Goal: Transaction & Acquisition: Download file/media

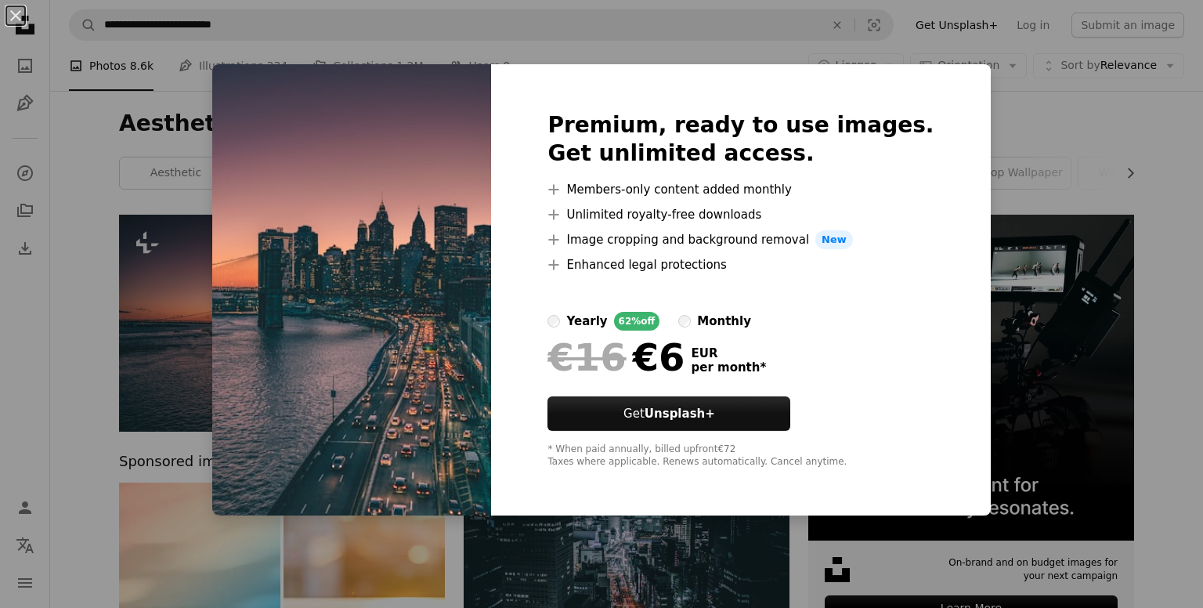
click at [469, 179] on img at bounding box center [351, 289] width 279 height 451
click at [445, 201] on img at bounding box center [351, 289] width 279 height 451
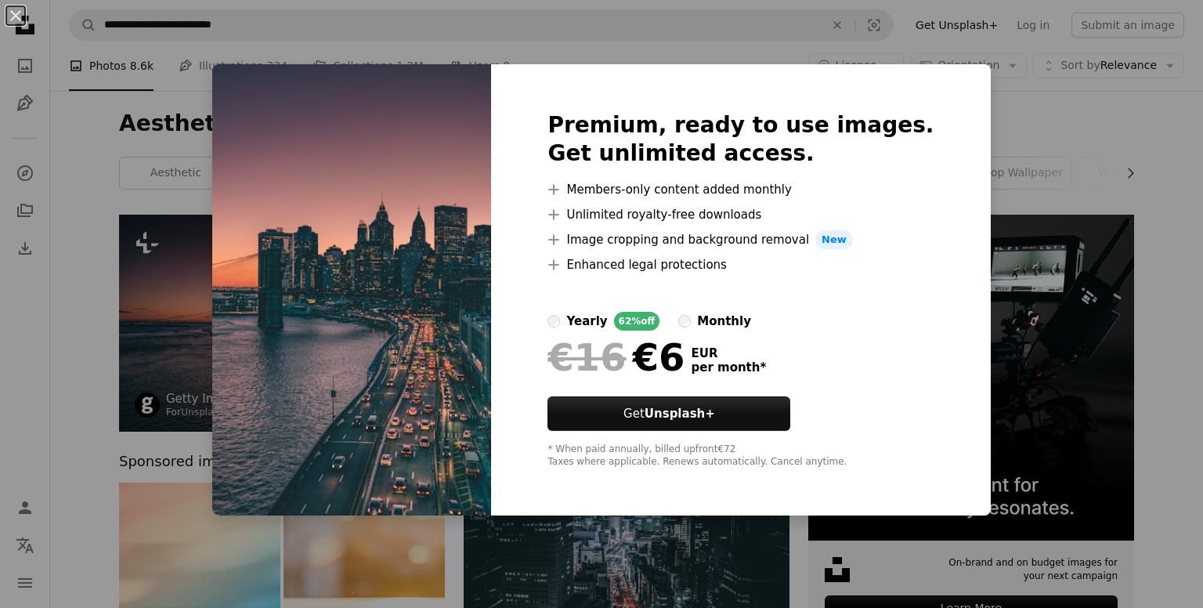
drag, startPoint x: 235, startPoint y: 246, endPoint x: 428, endPoint y: 217, distance: 194.9
click at [237, 246] on div "An X shape Premium, ready to use images. Get unlimited access. A plus sign Memb…" at bounding box center [601, 304] width 1203 height 608
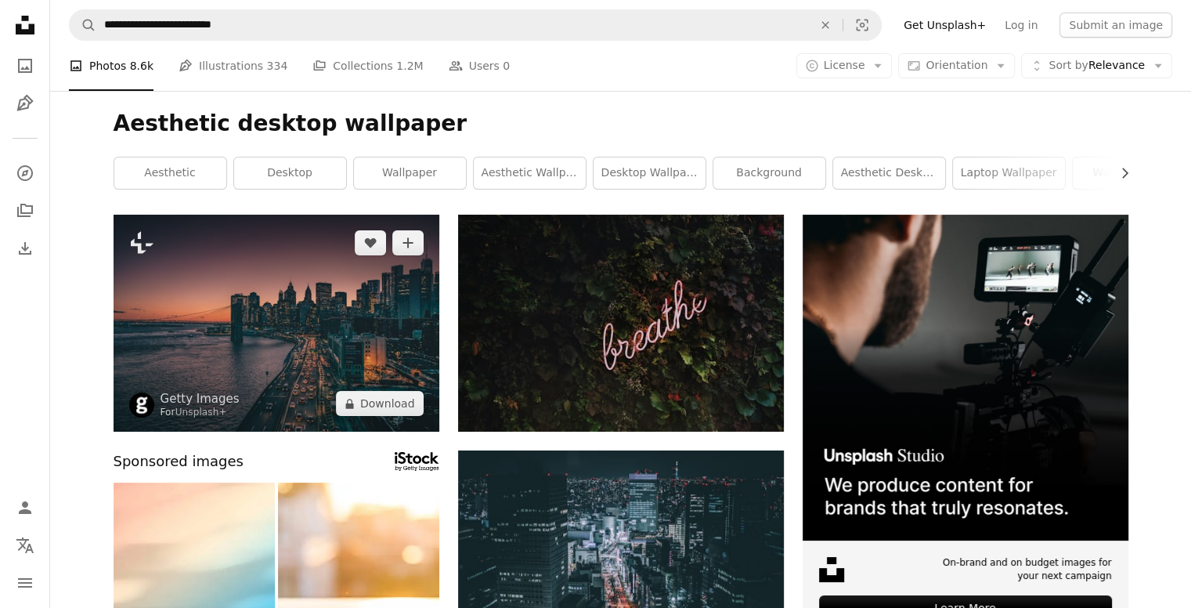
click at [404, 332] on img at bounding box center [277, 323] width 326 height 217
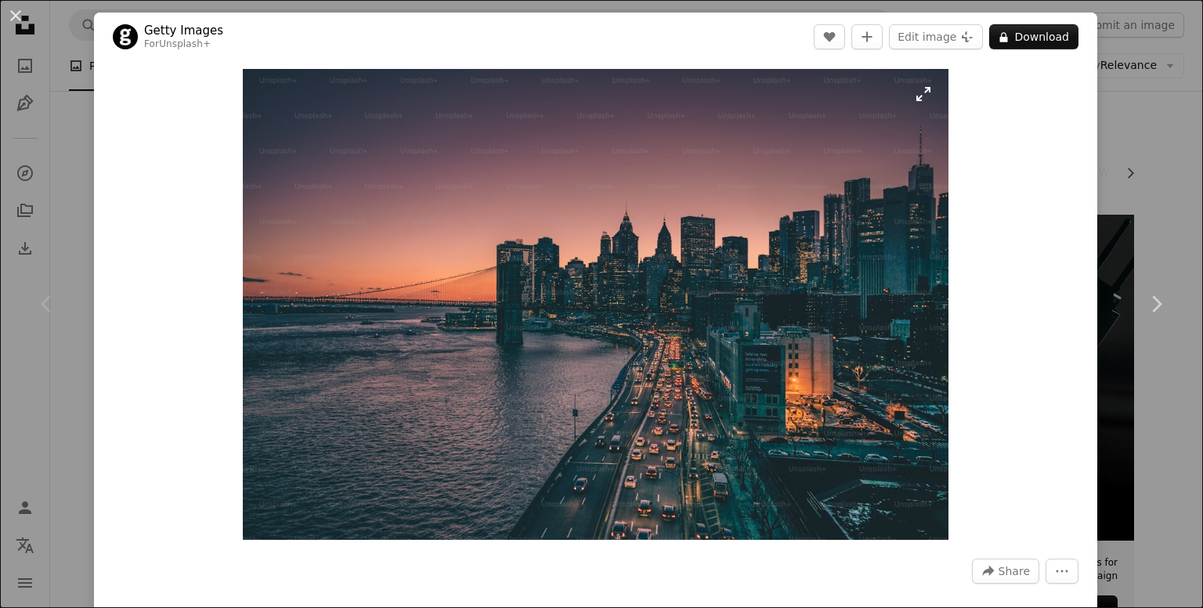
scroll to position [365, 0]
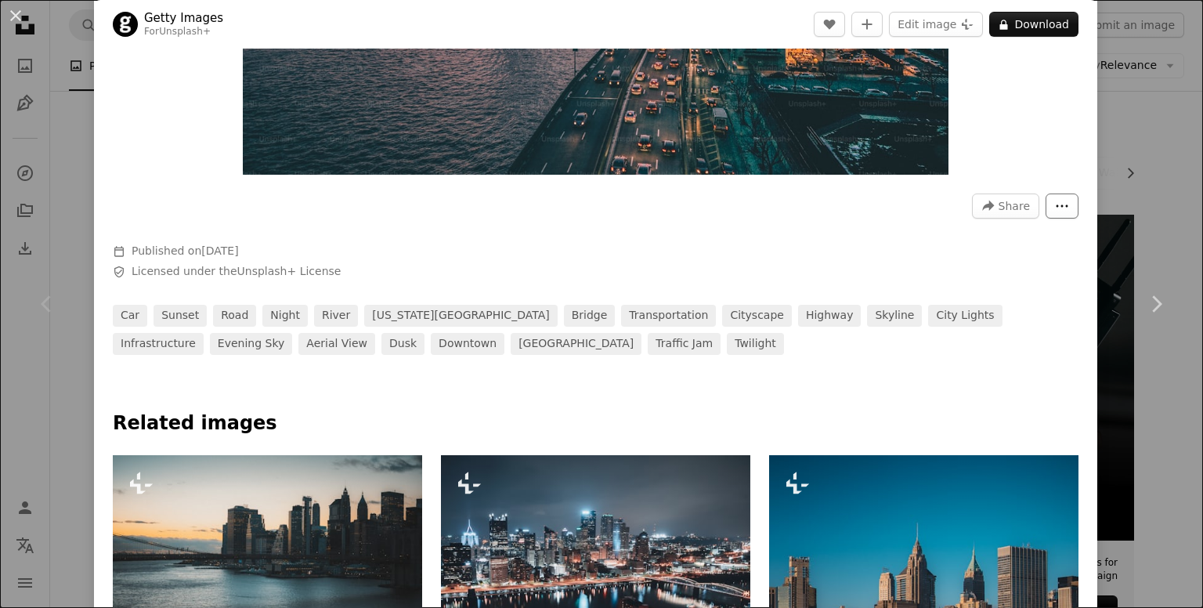
click at [1058, 207] on button "More Actions" at bounding box center [1062, 205] width 33 height 25
click at [917, 222] on dialog "An X shape Chevron left Chevron right Getty Images For Unsplash+ A heart A plus…" at bounding box center [601, 304] width 1203 height 608
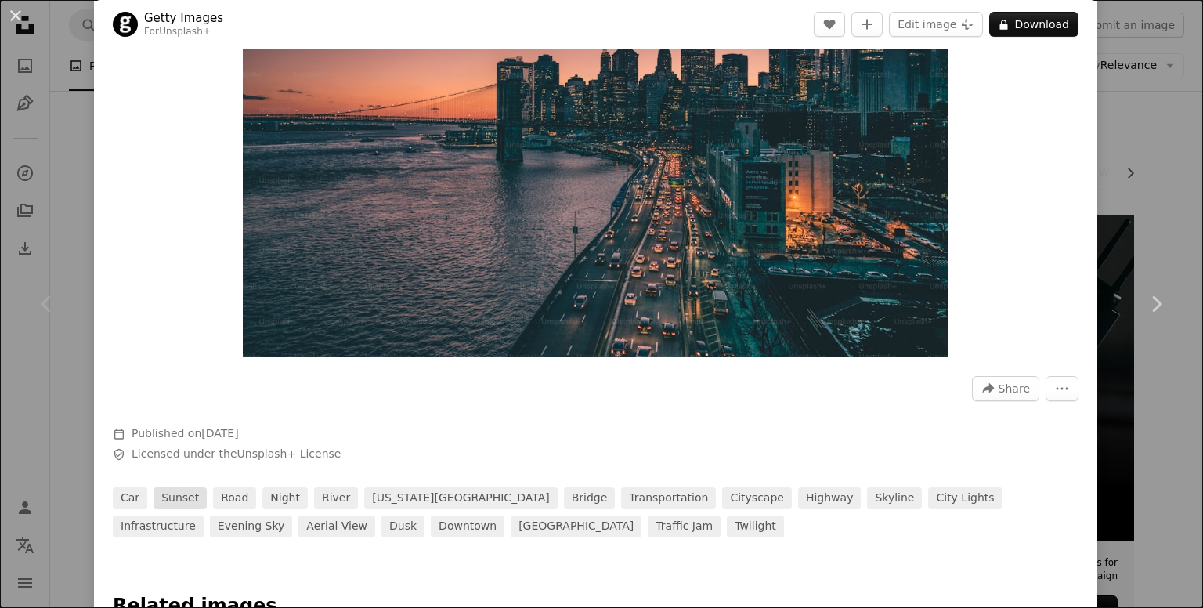
scroll to position [0, 0]
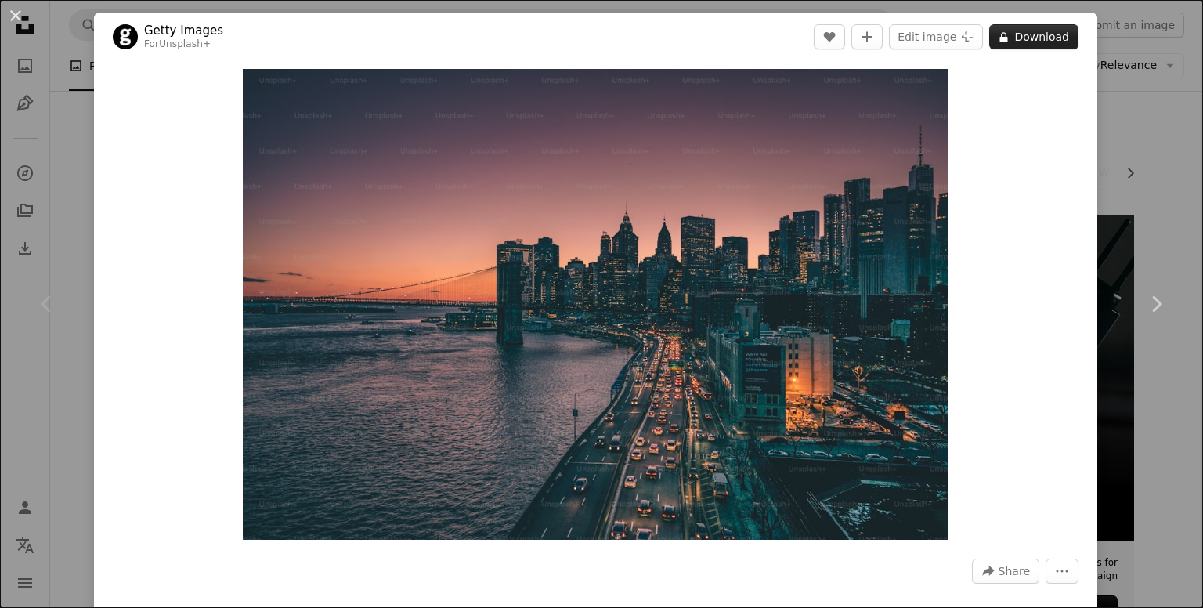
click at [1018, 35] on button "A lock Download" at bounding box center [1033, 36] width 89 height 25
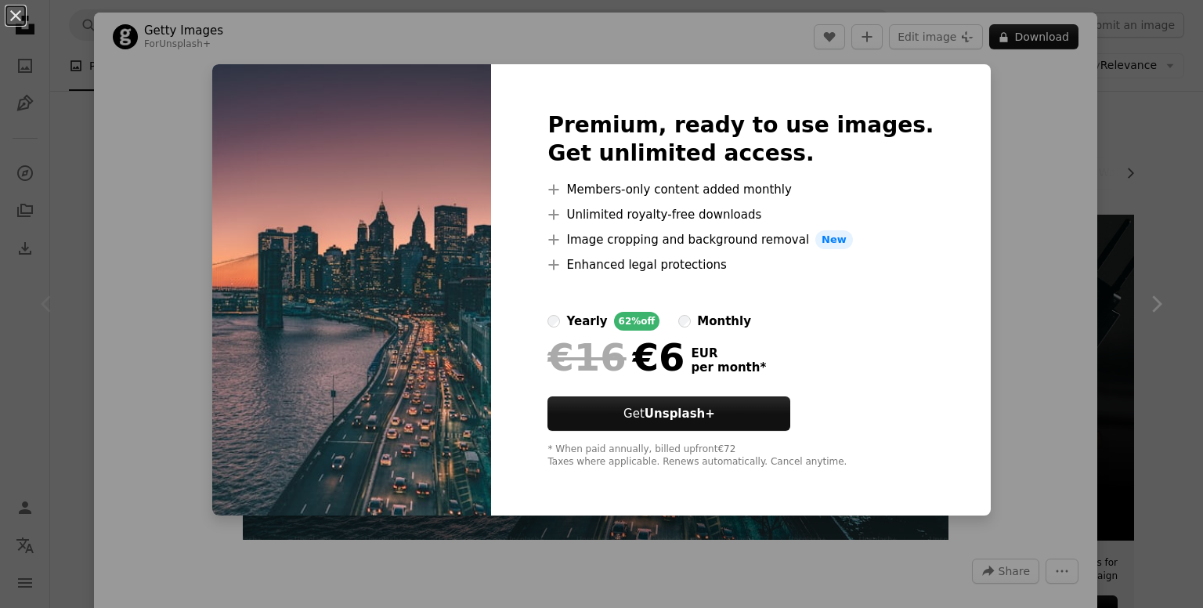
click at [1006, 54] on div "An X shape Premium, ready to use images. Get unlimited access. A plus sign Memb…" at bounding box center [601, 304] width 1203 height 608
